Goal: Information Seeking & Learning: Learn about a topic

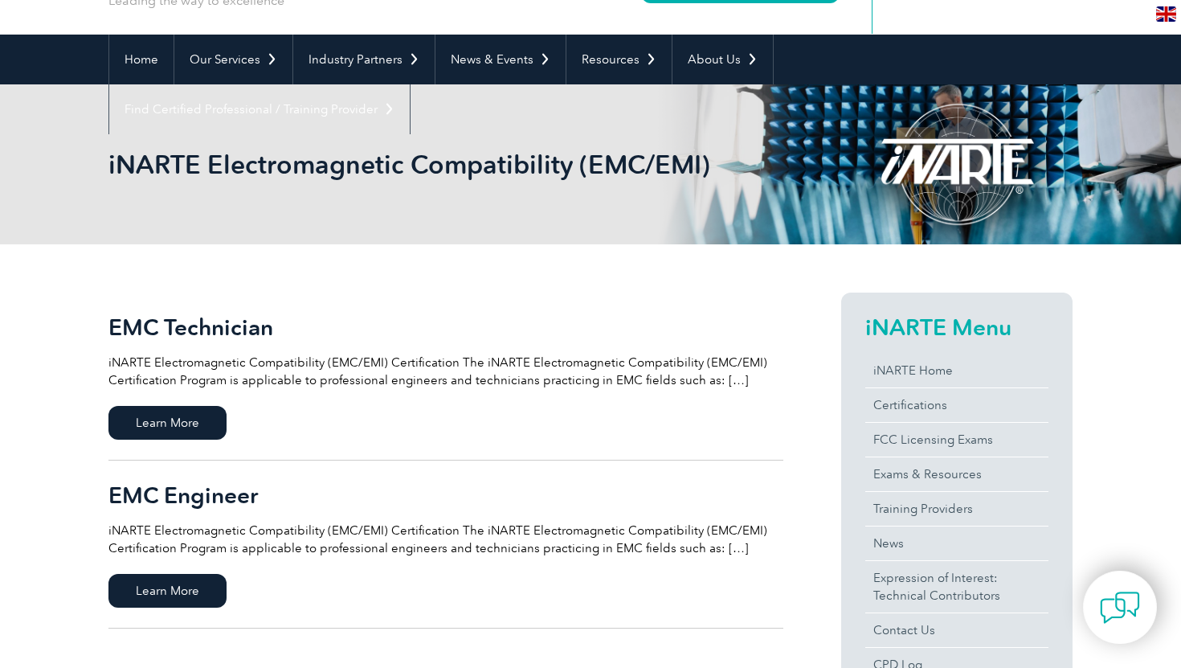
scroll to position [115, 0]
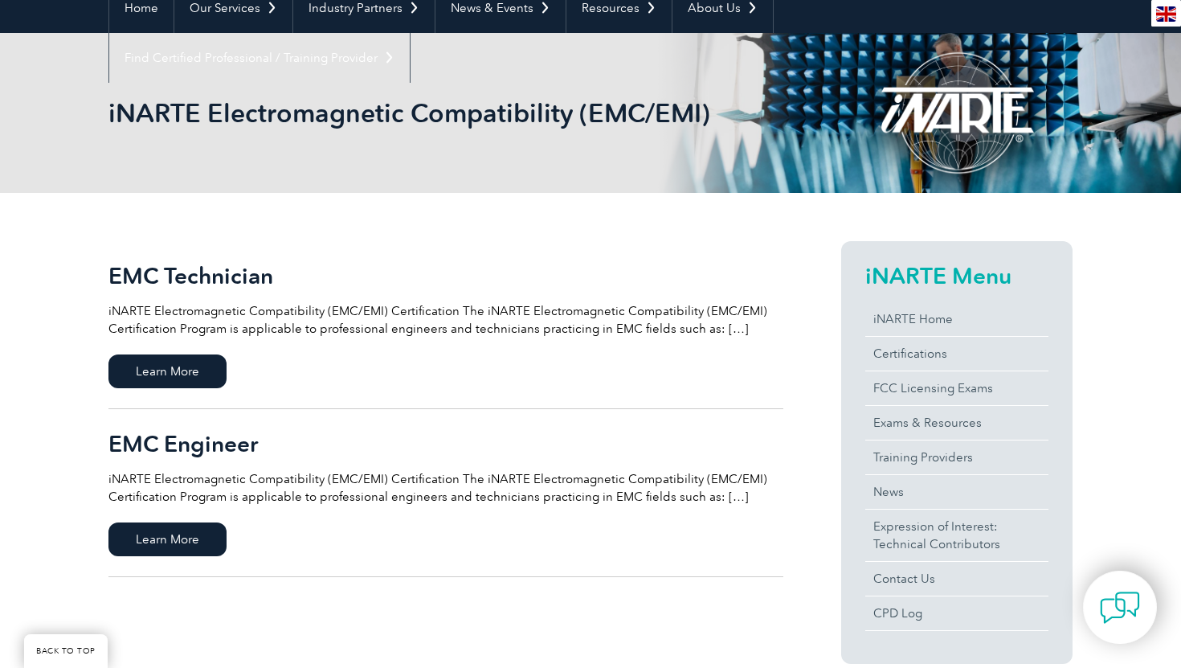
scroll to position [141, 0]
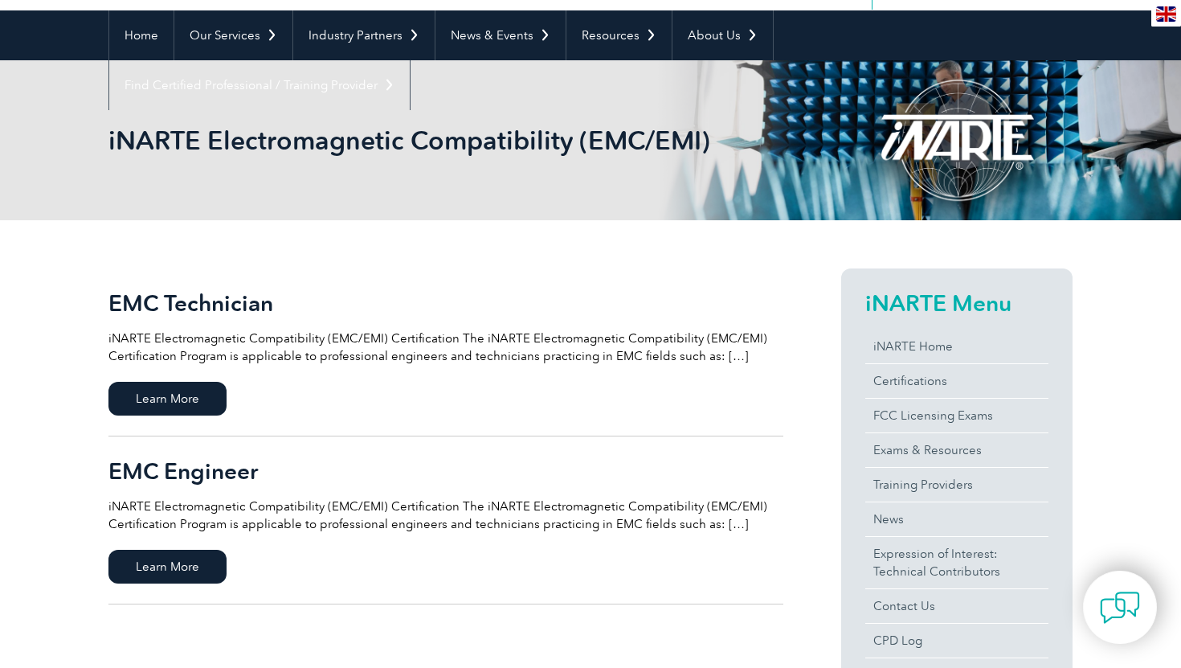
click at [862, 96] on div at bounding box center [956, 140] width 231 height 160
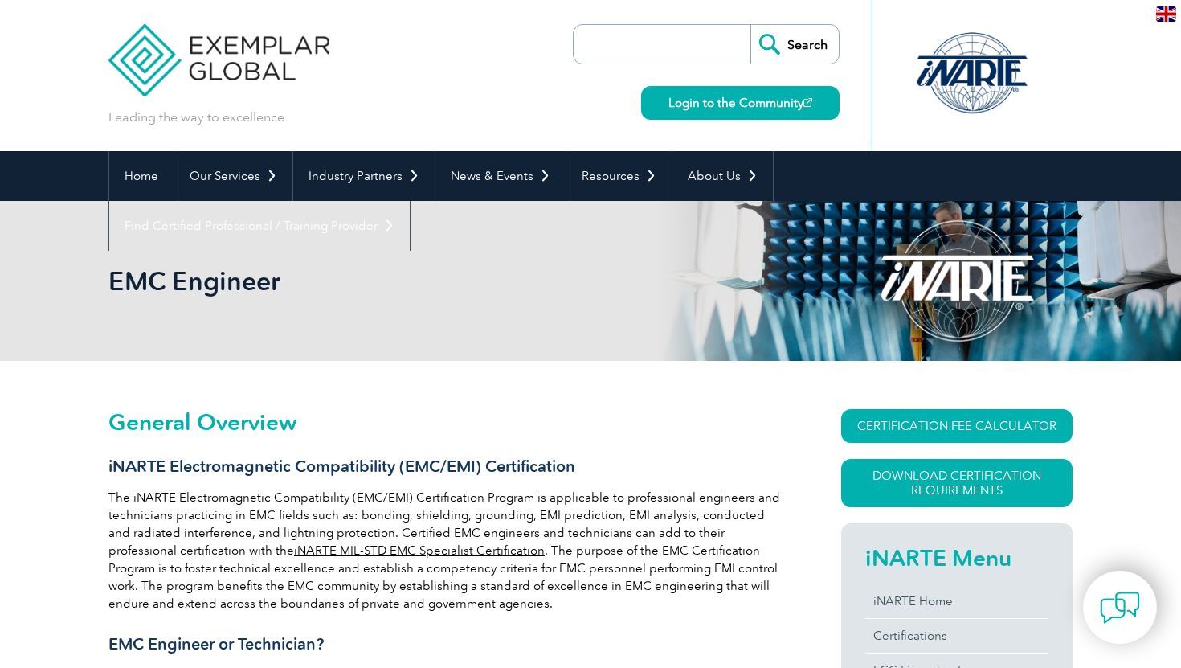
scroll to position [149, 0]
drag, startPoint x: 1013, startPoint y: 281, endPoint x: 1065, endPoint y: 344, distance: 81.6
click at [1065, 344] on div at bounding box center [956, 281] width 231 height 160
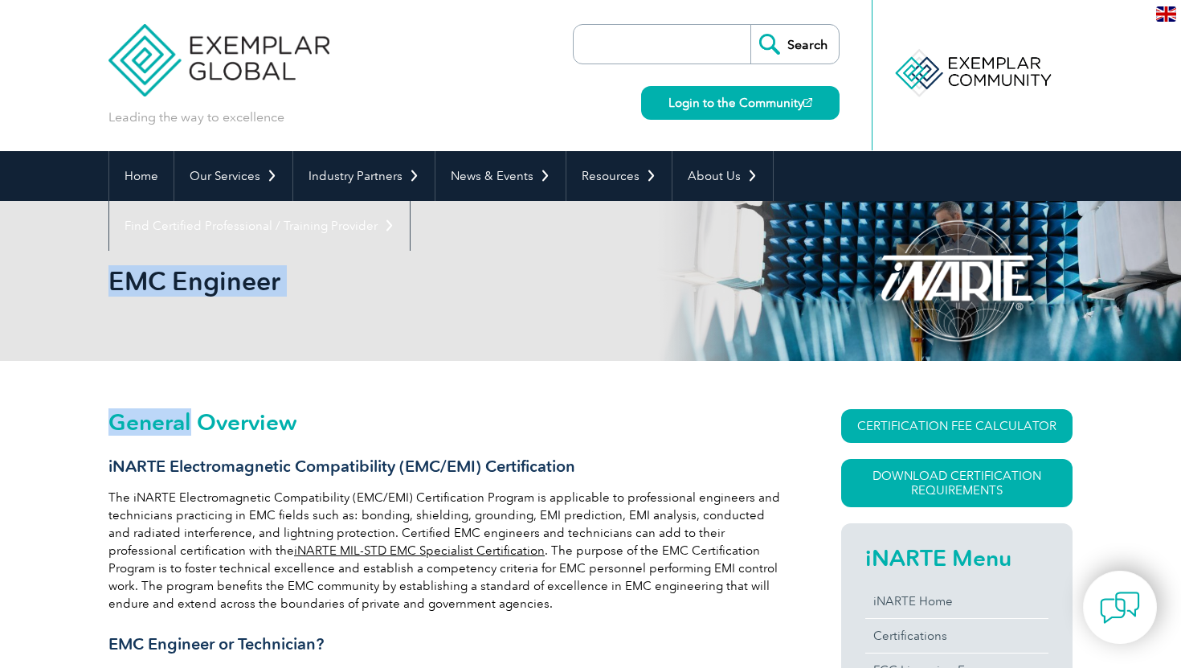
drag, startPoint x: 1065, startPoint y: 344, endPoint x: 787, endPoint y: 325, distance: 278.6
click at [783, 334] on div "EMC Engineer" at bounding box center [590, 281] width 964 height 160
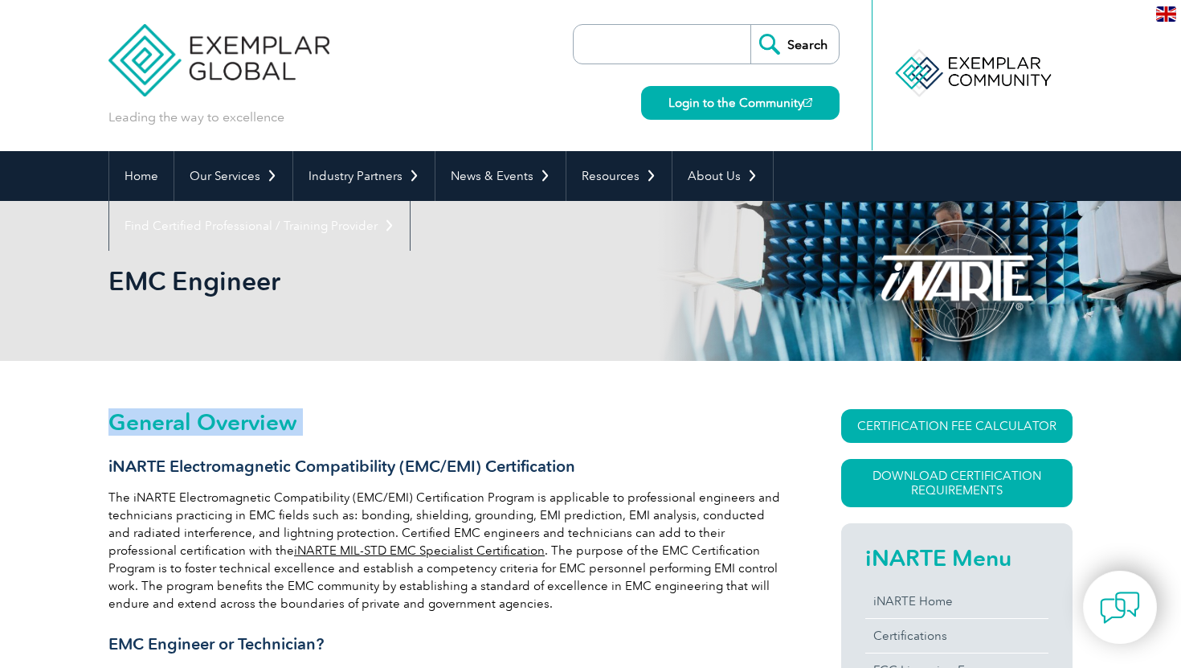
drag, startPoint x: 791, startPoint y: 319, endPoint x: 682, endPoint y: 425, distance: 151.7
